Goal: Task Accomplishment & Management: Complete application form

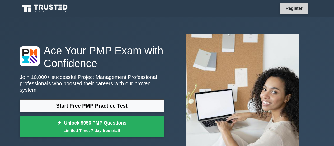
click at [294, 10] on link "Register" at bounding box center [293, 8] width 23 height 7
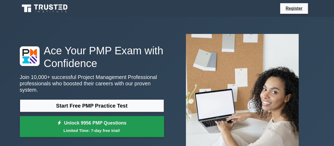
click at [95, 120] on link "Unlock 9956 PMP Questions Limited Time: 7-day free trial!" at bounding box center [92, 126] width 144 height 21
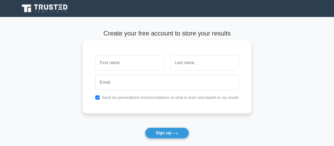
click at [126, 64] on input "text" at bounding box center [129, 62] width 68 height 15
click at [115, 68] on input "text" at bounding box center [129, 62] width 68 height 15
type input "Rebeca"
click at [99, 95] on input "checkbox" at bounding box center [97, 97] width 4 height 4
checkbox input "false"
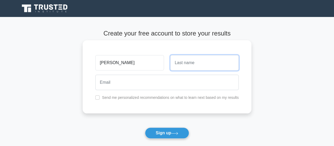
click at [183, 64] on input "text" at bounding box center [204, 62] width 68 height 15
type input "Rodriguez"
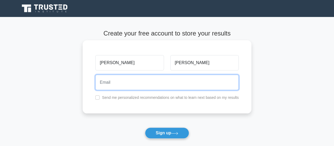
click at [173, 84] on input "email" at bounding box center [166, 81] width 143 height 15
type input "rebbe95@hotmail.com"
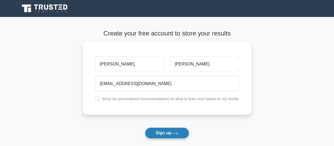
click at [169, 138] on button "Sign up" at bounding box center [167, 132] width 44 height 11
